Goal: Information Seeking & Learning: Compare options

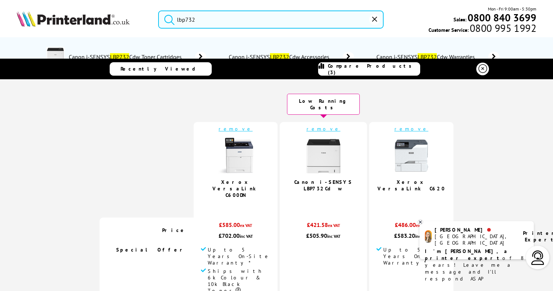
click at [481, 67] on icon at bounding box center [483, 68] width 9 height 9
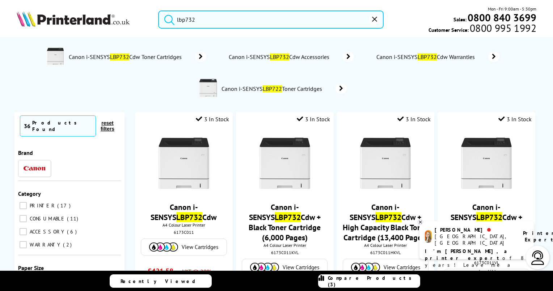
click at [365, 280] on span "Compare Products (3)" at bounding box center [374, 281] width 92 height 13
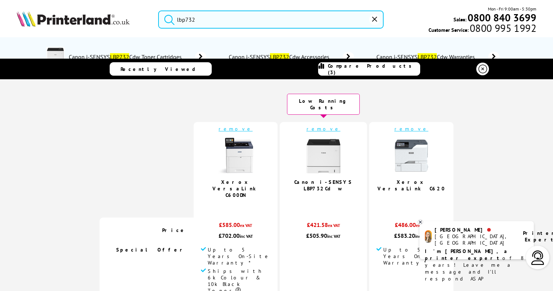
click at [228, 126] on link "remove" at bounding box center [236, 129] width 34 height 7
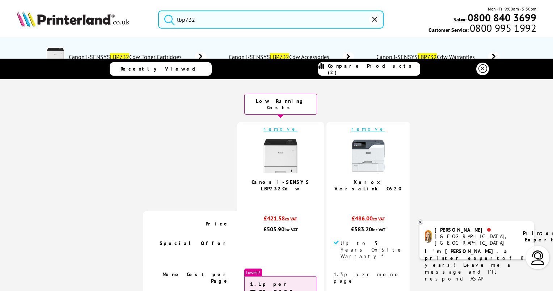
click at [277, 126] on link "remove" at bounding box center [281, 129] width 34 height 7
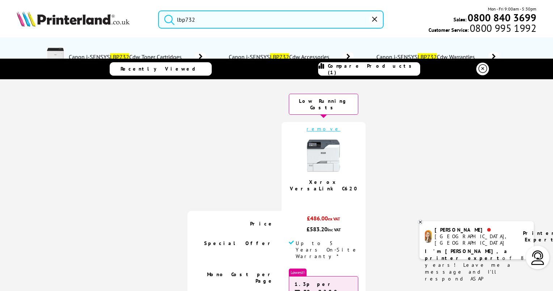
click at [320, 126] on link "remove" at bounding box center [324, 129] width 34 height 7
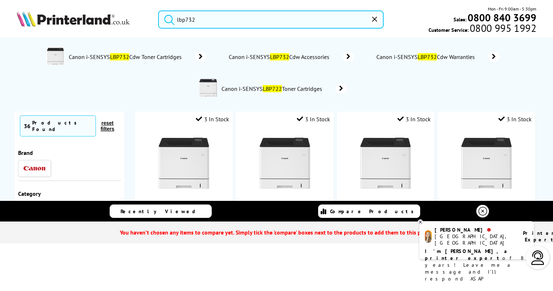
click at [50, 18] on img at bounding box center [73, 19] width 113 height 16
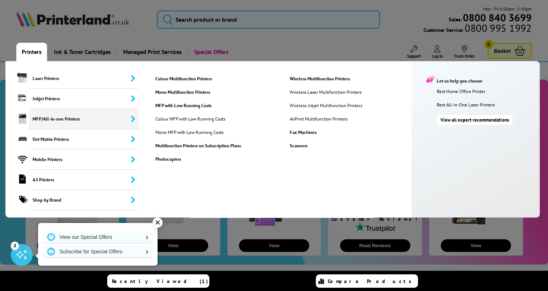
click at [44, 119] on span "MFP/All-in-one Printers" at bounding box center [84, 119] width 110 height 20
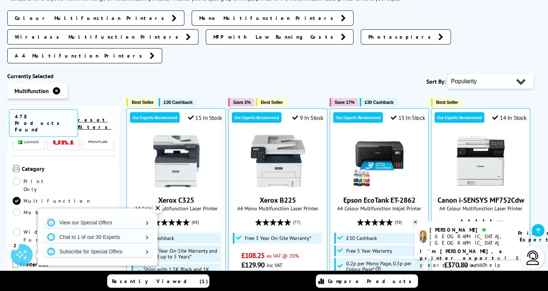
scroll to position [72, 0]
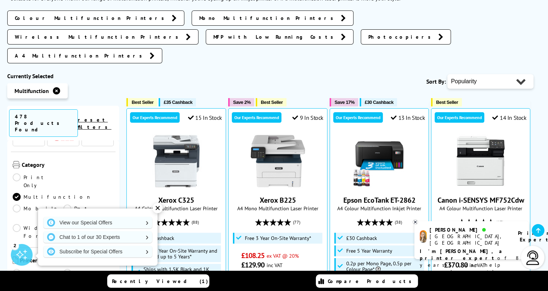
click at [21, 269] on link "A3" at bounding box center [38, 273] width 51 height 8
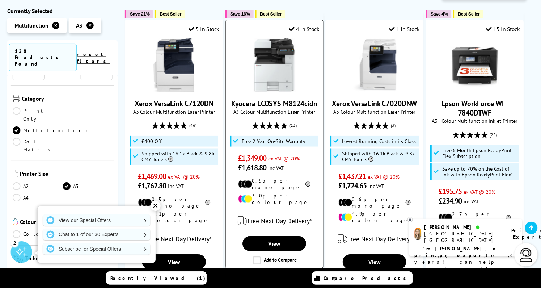
scroll to position [217, 0]
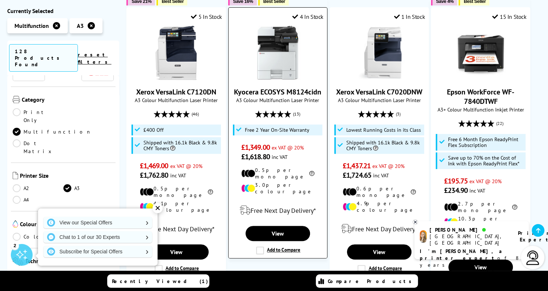
click at [260, 247] on label "Add to Compare" at bounding box center [278, 251] width 44 height 8
click at [0, 0] on input "Add to Compare" at bounding box center [0, 0] width 0 height 0
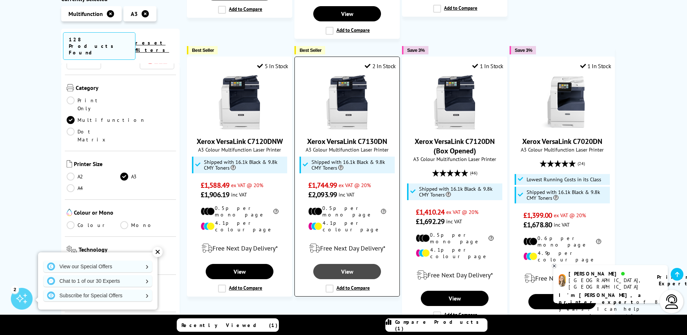
scroll to position [787, 0]
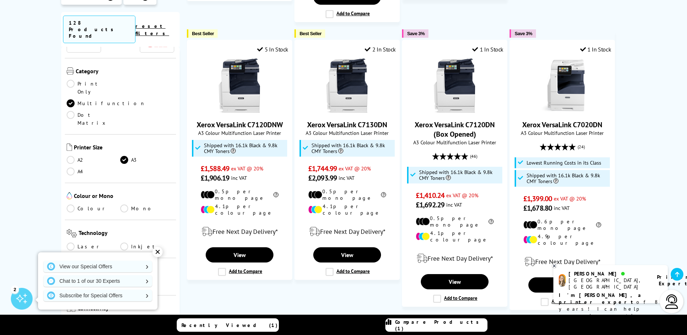
click at [72, 204] on link "Colour" at bounding box center [94, 208] width 54 height 8
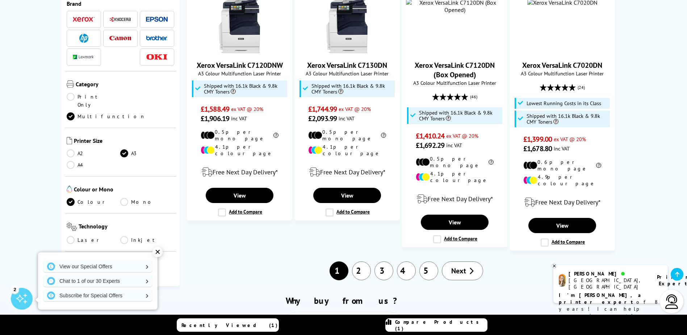
scroll to position [72, 0]
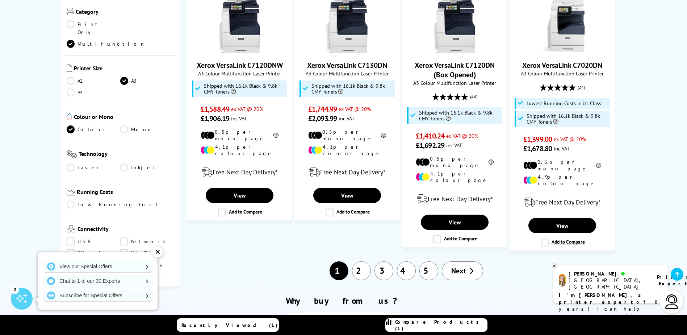
click at [70, 163] on link "Laser" at bounding box center [94, 167] width 54 height 8
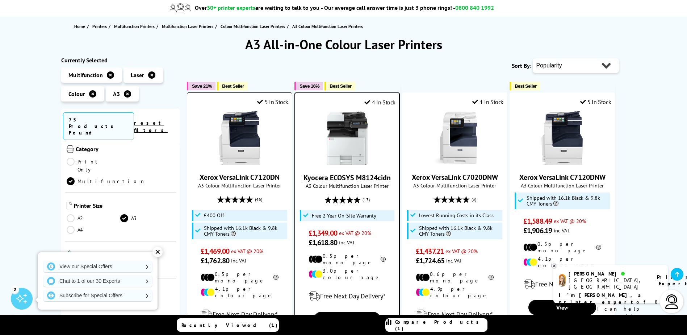
scroll to position [99, 0]
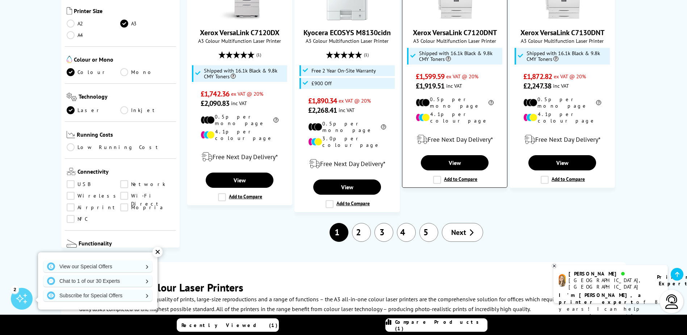
scroll to position [787, 0]
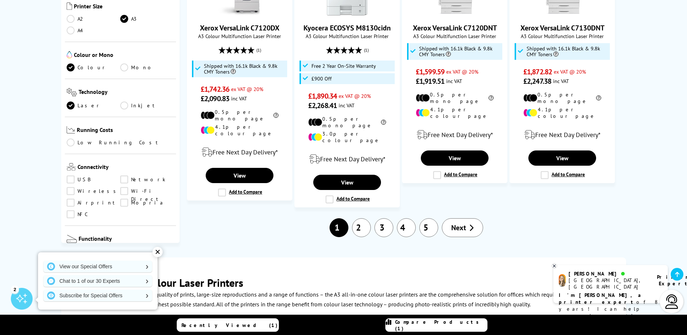
click at [363, 218] on link "2" at bounding box center [361, 227] width 19 height 19
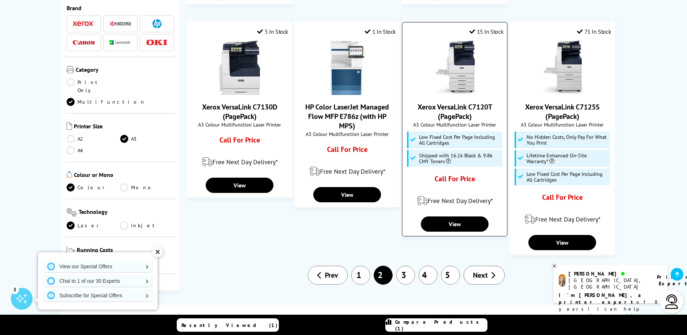
scroll to position [688, 0]
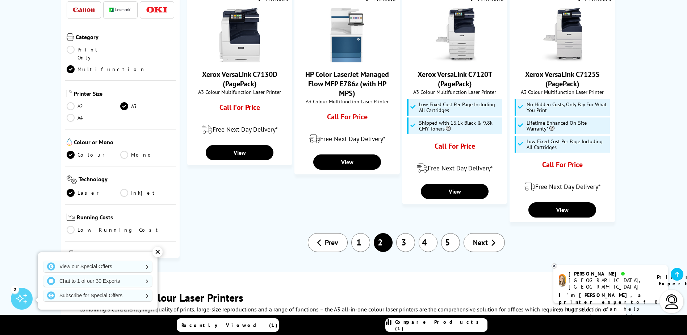
click at [407, 233] on link "3" at bounding box center [405, 242] width 19 height 19
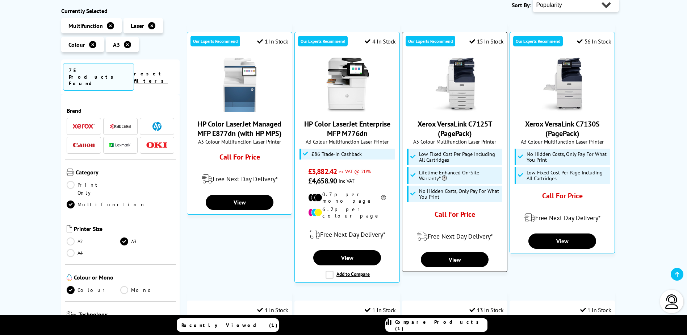
scroll to position [145, 0]
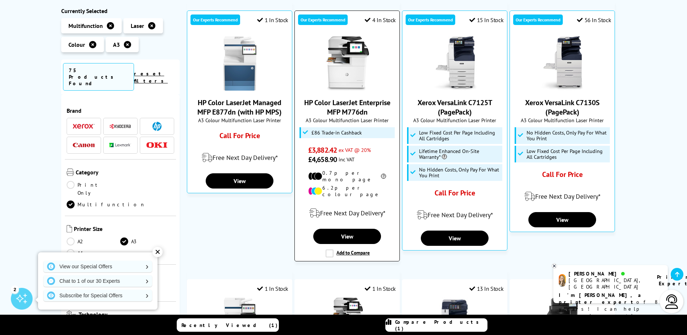
click at [344, 110] on link "HP Color LaserJet Enterprise MFP M776dn" at bounding box center [347, 107] width 86 height 19
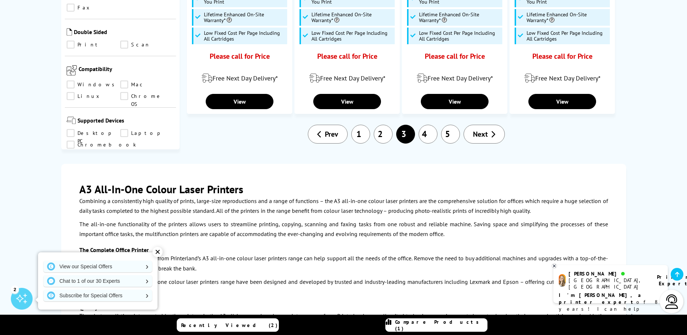
scroll to position [796, 0]
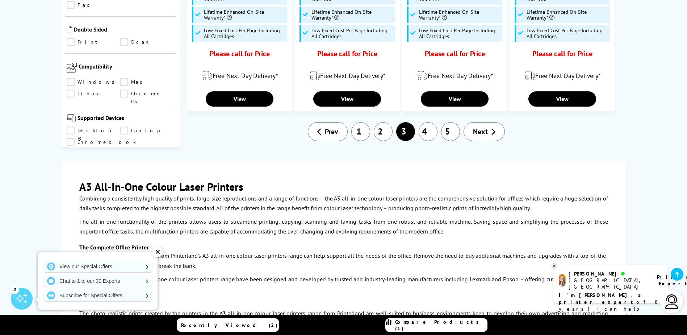
click at [428, 122] on link "4" at bounding box center [427, 131] width 19 height 19
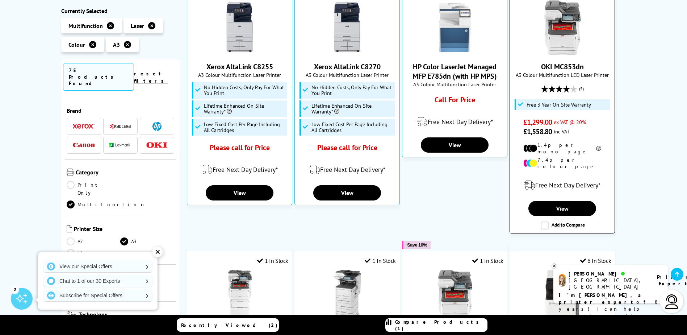
scroll to position [181, 0]
click at [575, 48] on img at bounding box center [562, 27] width 54 height 54
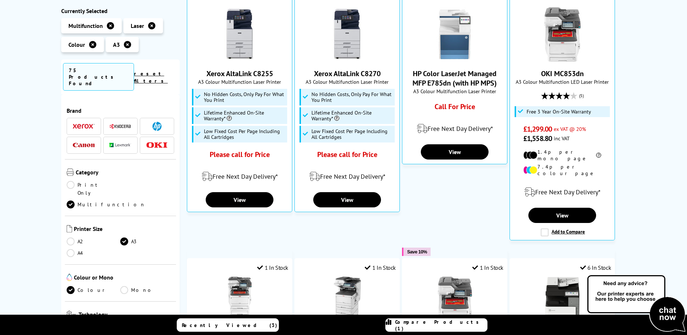
scroll to position [181, 0]
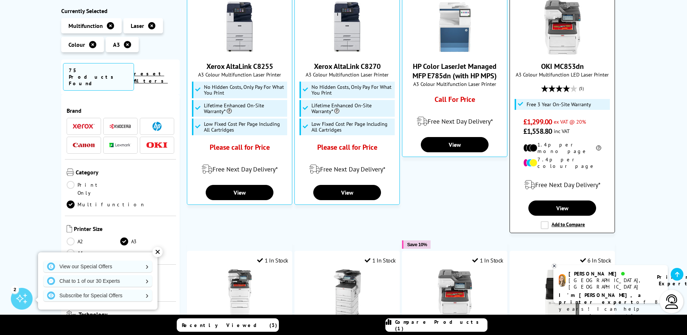
click at [541, 221] on label "Add to Compare" at bounding box center [562, 225] width 44 height 8
click at [0, 0] on input "Add to Compare" at bounding box center [0, 0] width 0 height 0
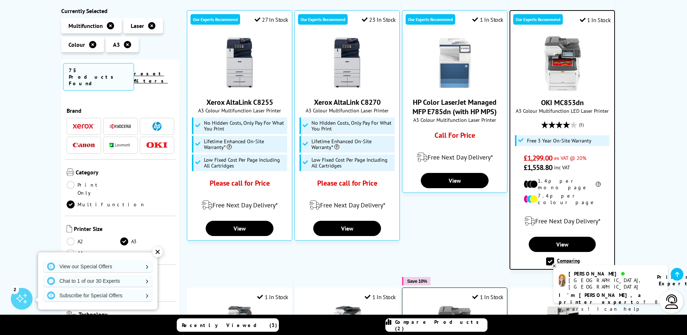
scroll to position [145, 0]
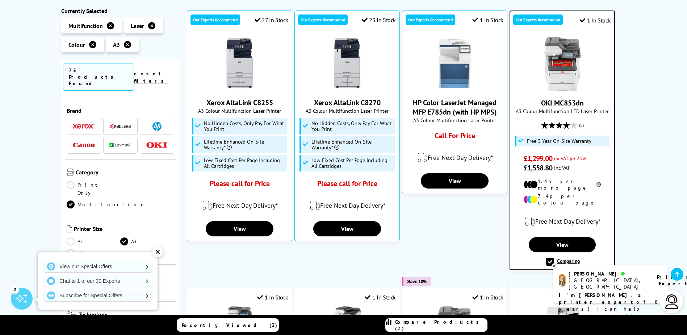
click at [550, 257] on label "Comparing" at bounding box center [563, 261] width 34 height 8
click at [0, 0] on input "Comparing" at bounding box center [0, 0] width 0 height 0
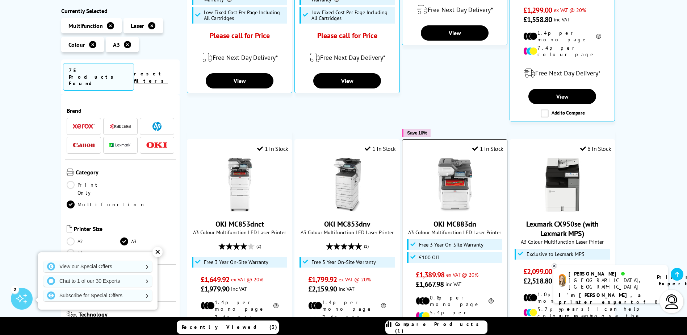
scroll to position [398, 0]
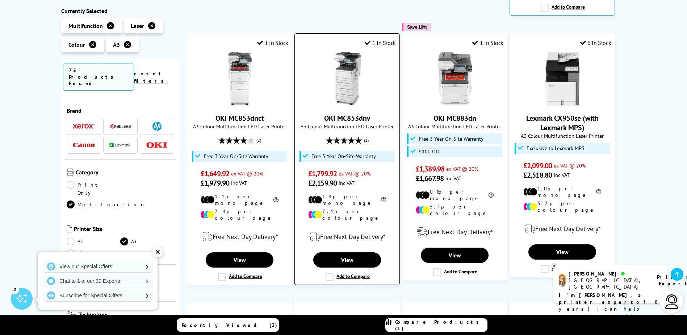
click at [328, 273] on label "Add to Compare" at bounding box center [347, 277] width 44 height 8
click at [0, 0] on input "Add to Compare" at bounding box center [0, 0] width 0 height 0
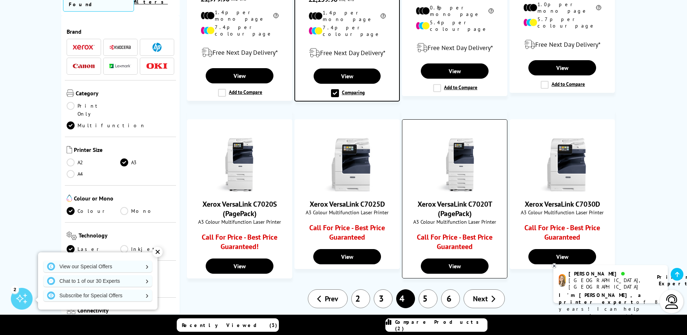
scroll to position [615, 0]
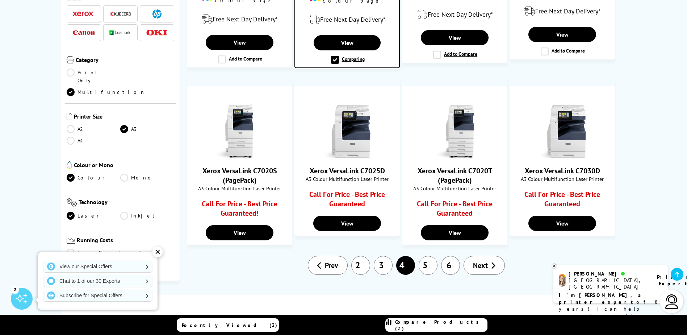
click at [425, 256] on link "5" at bounding box center [427, 265] width 19 height 19
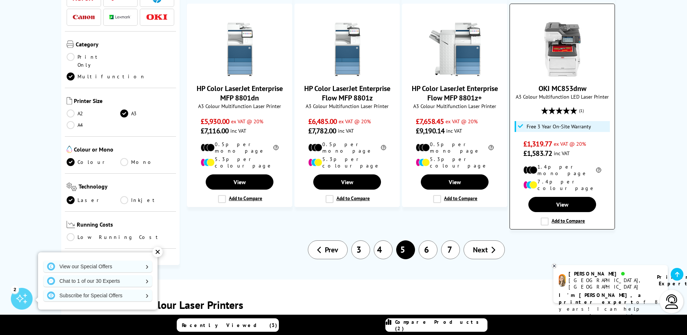
scroll to position [615, 0]
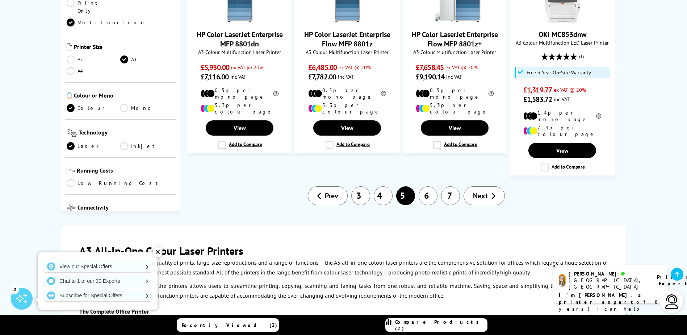
click at [429, 186] on link "6" at bounding box center [427, 195] width 19 height 19
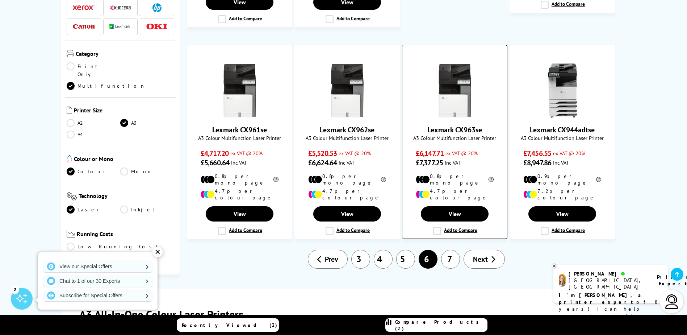
scroll to position [579, 0]
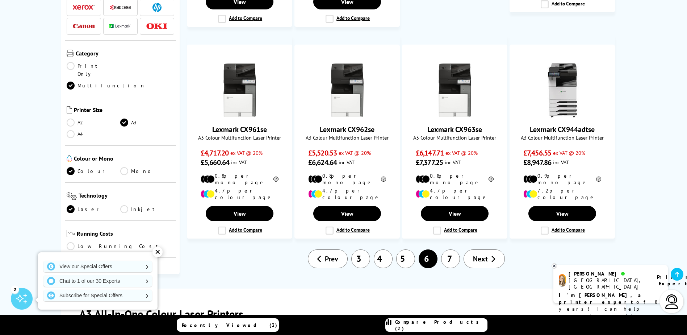
click at [447, 249] on link "7" at bounding box center [450, 258] width 19 height 19
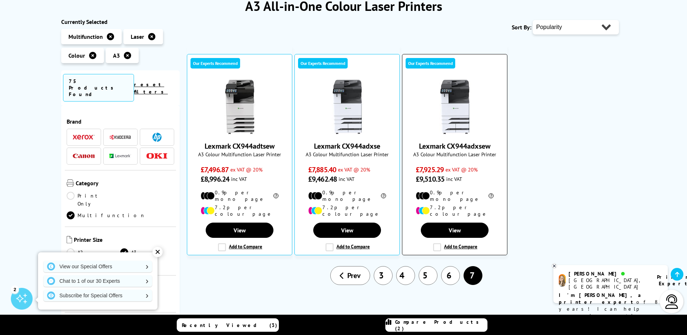
scroll to position [109, 0]
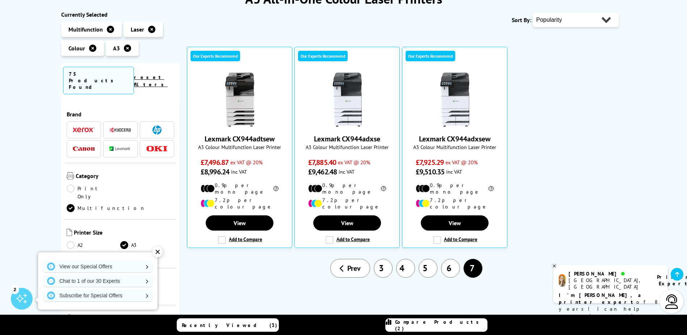
click at [348, 263] on span "Prev" at bounding box center [353, 267] width 13 height 9
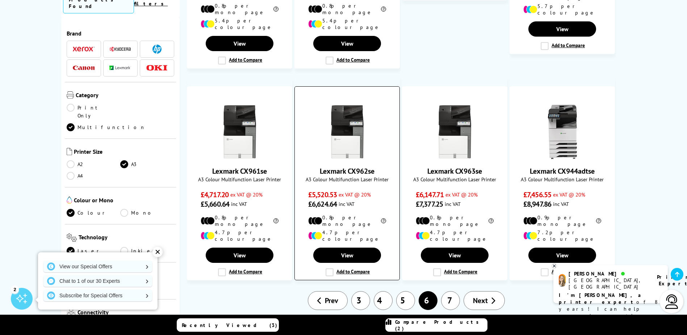
scroll to position [615, 0]
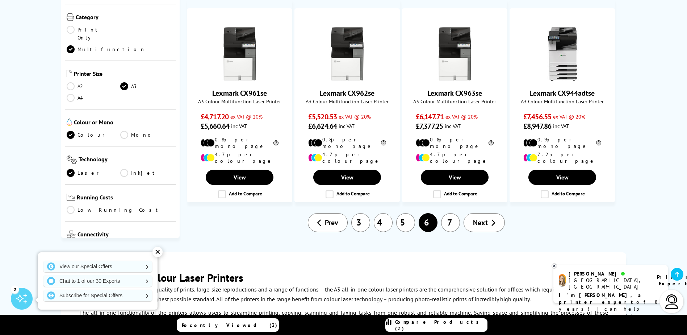
click at [362, 213] on link "3" at bounding box center [360, 222] width 19 height 19
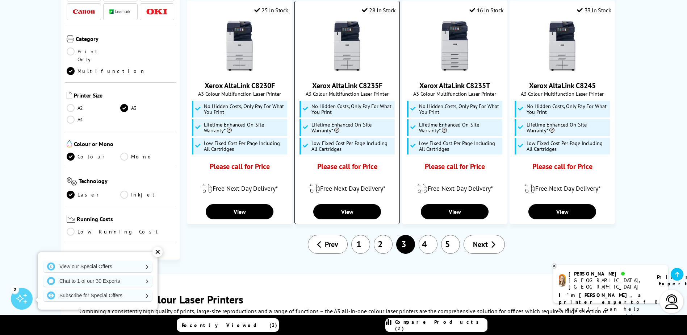
scroll to position [688, 0]
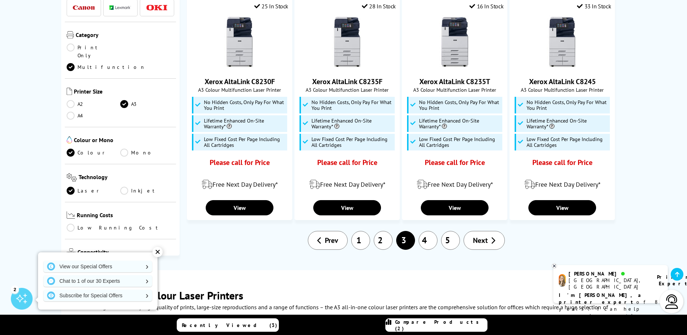
click at [365, 231] on link "1" at bounding box center [360, 240] width 19 height 19
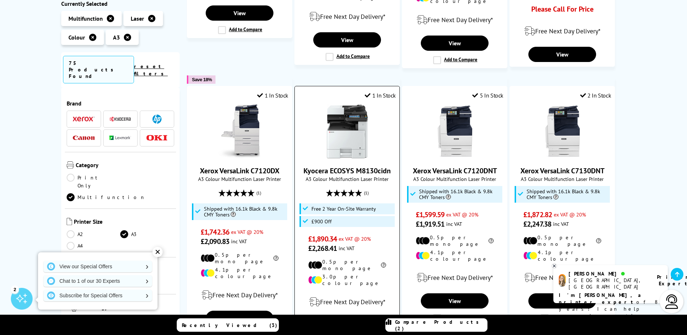
scroll to position [688, 0]
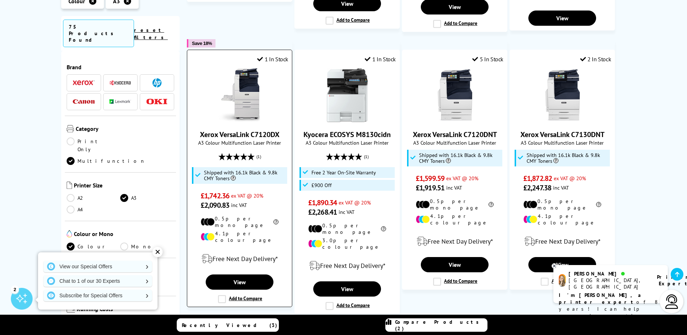
click at [223, 295] on label "Add to Compare" at bounding box center [240, 299] width 44 height 8
click at [0, 0] on input "Add to Compare" at bounding box center [0, 0] width 0 height 0
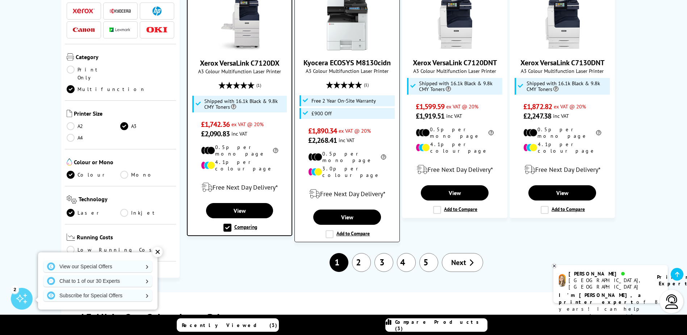
scroll to position [760, 0]
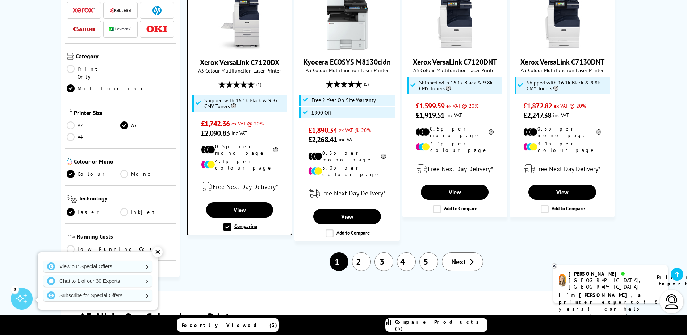
click at [358, 252] on link "2" at bounding box center [361, 261] width 19 height 19
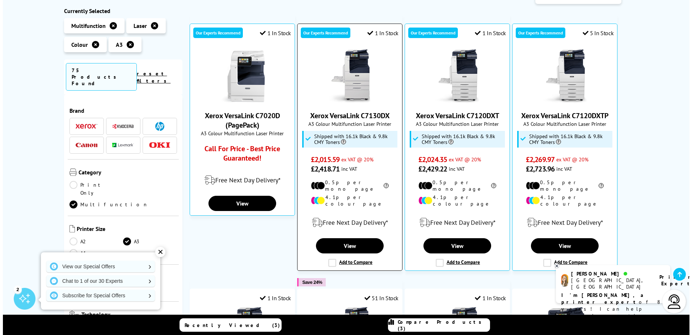
scroll to position [145, 0]
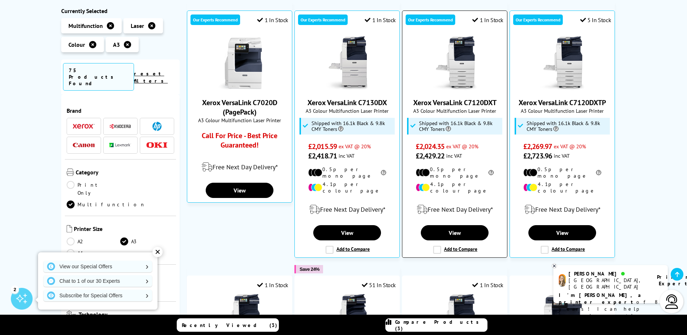
click at [437, 245] on label "Add to Compare" at bounding box center [455, 249] width 44 height 8
click at [0, 0] on input "Add to Compare" at bounding box center [0, 0] width 0 height 0
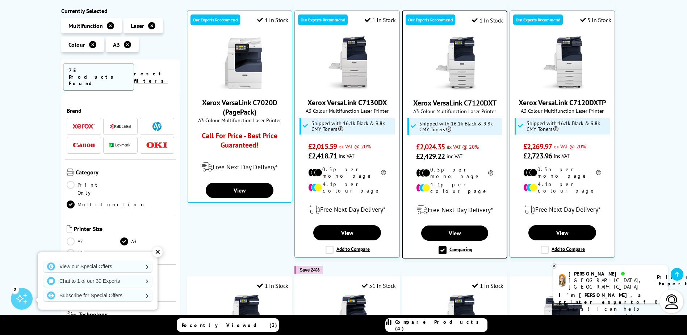
click at [447, 327] on span "Compare Products (4)" at bounding box center [441, 324] width 92 height 13
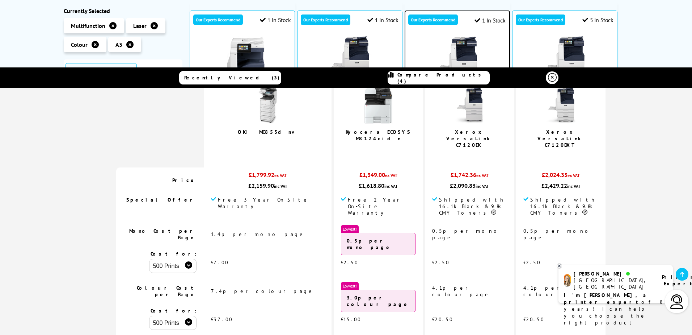
scroll to position [36, 0]
